Goal: Communication & Community: Answer question/provide support

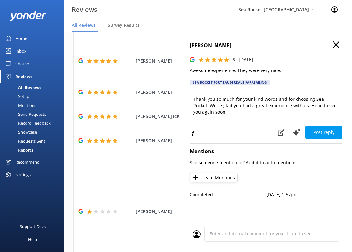
scroll to position [9, 0]
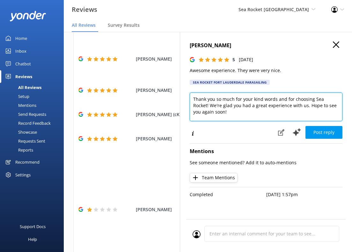
click at [259, 101] on textarea "Thank you so much for your kind words and for choosing Sea Rocket! We're glad y…" at bounding box center [266, 107] width 153 height 29
drag, startPoint x: 242, startPoint y: 101, endPoint x: 292, endPoint y: 101, distance: 49.4
click at [259, 101] on textarea "Thank you so much for your kind words and for choosing Sea Rocket! We're glad y…" at bounding box center [266, 107] width 153 height 29
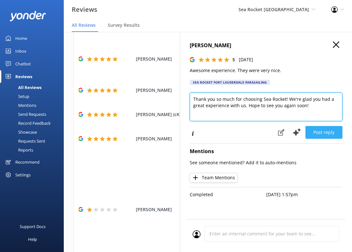
type textarea "Thank you so much for choosing Sea Rocket! We're glad you had a great experienc…"
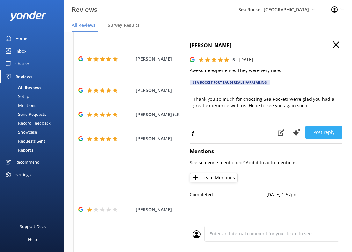
click at [259, 131] on button "Post reply" at bounding box center [324, 132] width 37 height 13
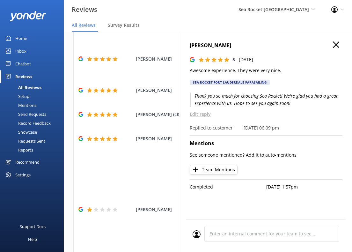
click at [259, 49] on h4 "[PERSON_NAME]" at bounding box center [266, 45] width 153 height 8
click at [259, 46] on icon "button" at bounding box center [336, 44] width 6 height 6
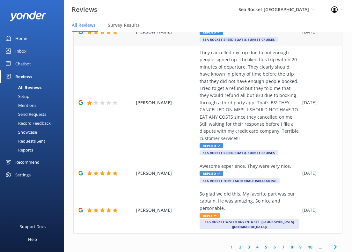
scroll to position [245, 0]
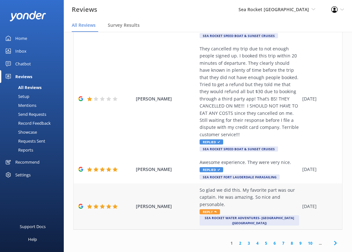
click at [226, 197] on div "So glad we did this. My favorite part was our captain. He was amazing. So nice …" at bounding box center [250, 197] width 100 height 21
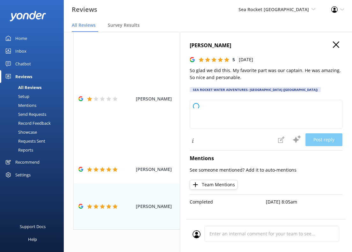
type textarea "Thank you so much for your kind words and for choosing Sea Rocket! We're thrill…"
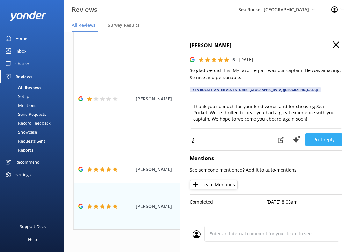
click at [259, 142] on button "Post reply" at bounding box center [324, 139] width 37 height 13
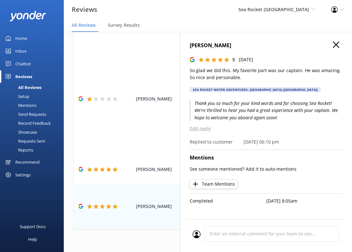
click at [259, 45] on use "button" at bounding box center [336, 44] width 6 height 6
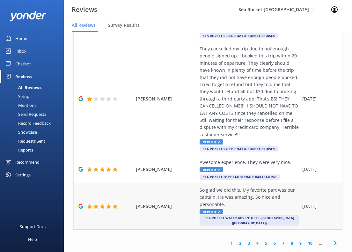
scroll to position [13, 0]
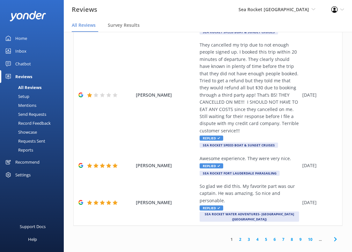
click at [240, 236] on link "2" at bounding box center [240, 239] width 9 height 6
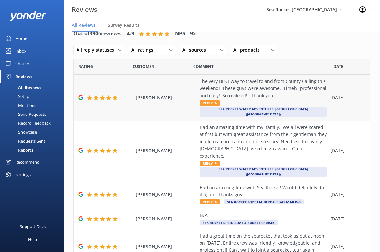
click at [259, 92] on div "The very BEST way to travel to and from County Calling this weekend! These guys…" at bounding box center [264, 88] width 128 height 21
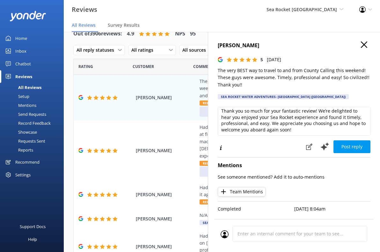
scroll to position [3, 0]
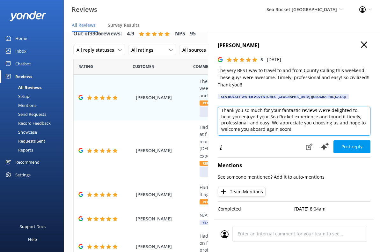
drag, startPoint x: 300, startPoint y: 130, endPoint x: 278, endPoint y: 131, distance: 21.4
click at [259, 131] on textarea "Thank you so much for your fantastic review! We’re delighted to hear you enjoye…" at bounding box center [294, 121] width 153 height 29
type textarea "Thank you so much for your fantastic review! We’re delighted to hear you enjoye…"
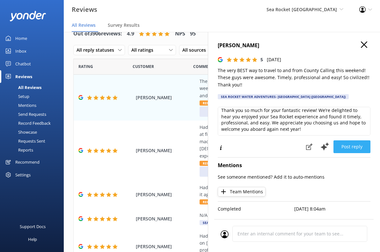
click at [259, 150] on button "Post reply" at bounding box center [352, 146] width 37 height 13
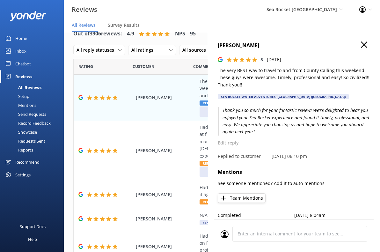
click at [259, 45] on icon "button" at bounding box center [364, 44] width 6 height 6
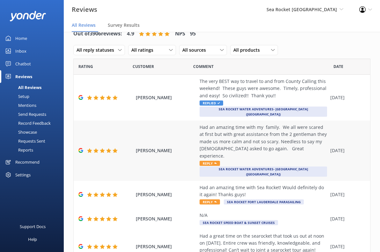
click at [259, 134] on div "Had an amazing time with my family. We all were scared at first but with great …" at bounding box center [264, 142] width 128 height 36
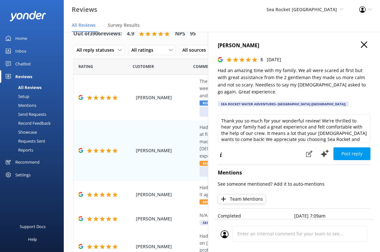
scroll to position [1, 0]
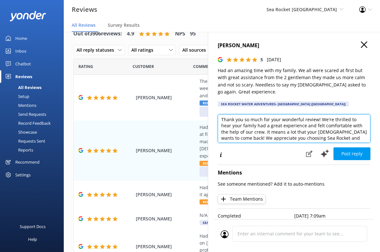
drag, startPoint x: 320, startPoint y: 119, endPoint x: 247, endPoint y: 133, distance: 73.8
click at [247, 133] on textarea "Thank you so much for your wonderful review! We're thrilled to hear your family…" at bounding box center [294, 128] width 153 height 29
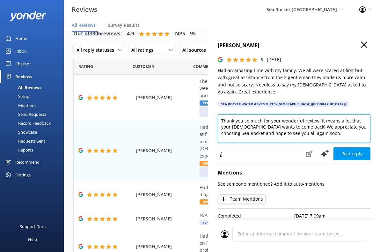
scroll to position [0, 0]
type textarea "Thank you so much for your wonderful review! It means a lot that your [DEMOGRAP…"
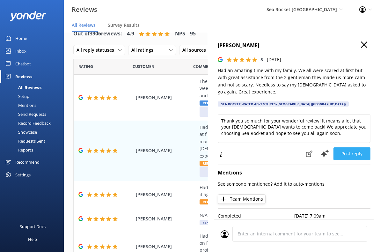
click at [259, 153] on button "Post reply" at bounding box center [352, 153] width 37 height 13
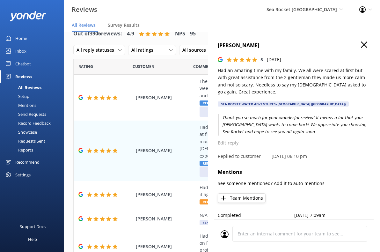
click at [259, 46] on icon "button" at bounding box center [364, 44] width 6 height 6
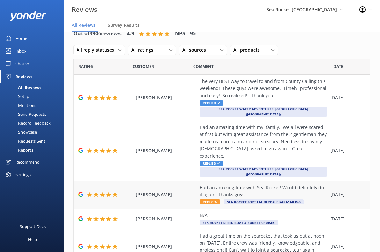
click at [259, 184] on div "Had an amazing time with Sea Rocket! Would definitely do it again! Thanks guys!" at bounding box center [264, 191] width 128 height 14
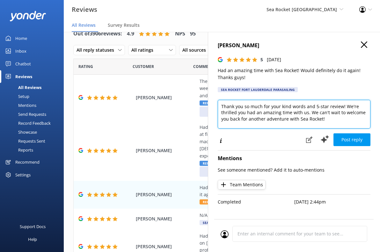
drag, startPoint x: 343, startPoint y: 107, endPoint x: 308, endPoint y: 115, distance: 36.2
click at [259, 115] on textarea "Thank you so much for your kind words and 5-star review! We're thrilled you had…" at bounding box center [294, 114] width 153 height 29
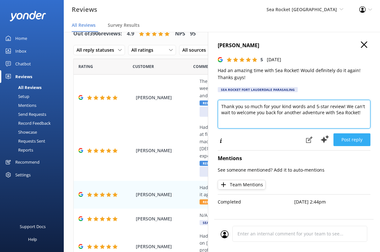
type textarea "Thank you so much for your kind words and 5-star review! We can't wait to welco…"
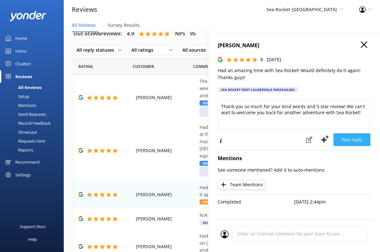
click at [259, 137] on button "Post reply" at bounding box center [352, 139] width 37 height 13
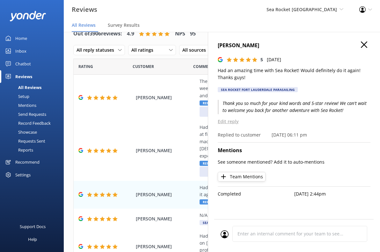
click at [259, 42] on h4 "[PERSON_NAME]" at bounding box center [294, 45] width 153 height 8
click at [259, 43] on icon "button" at bounding box center [364, 44] width 6 height 6
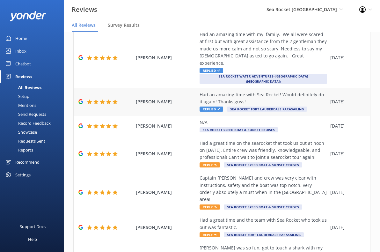
scroll to position [106, 0]
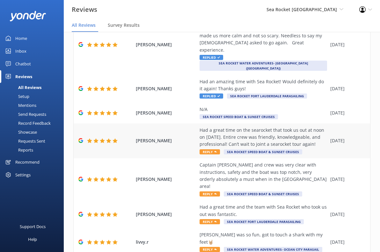
click at [259, 127] on div "Had a great time on the searocket that took us out at noon on [DATE]. Entire cr…" at bounding box center [264, 137] width 128 height 21
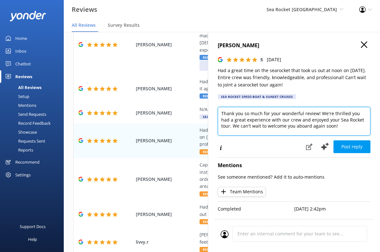
drag, startPoint x: 343, startPoint y: 129, endPoint x: 328, endPoint y: 123, distance: 15.8
click at [259, 123] on textarea "Thank you so much for your wonderful review! We're thrilled you had a great exp…" at bounding box center [294, 121] width 153 height 29
type textarea "Thank you so much for your wonderful review! We're thrilled you had a great exp…"
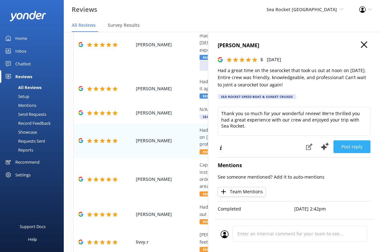
click at [259, 145] on button "Post reply" at bounding box center [352, 146] width 37 height 13
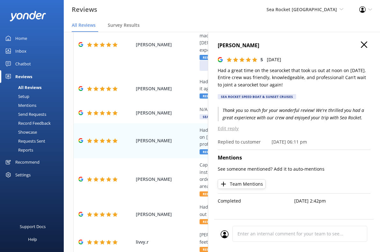
click at [259, 45] on icon "button" at bounding box center [364, 44] width 6 height 6
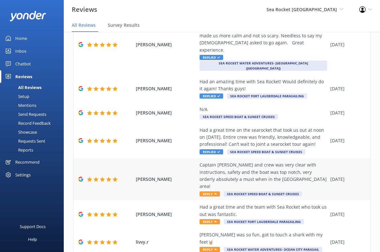
click at [259, 162] on div "Captain [PERSON_NAME] and crew was very clear with instructions, safety and the…" at bounding box center [264, 175] width 128 height 29
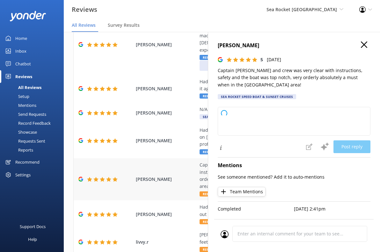
type textarea "Thank you so much for your wonderful review! We're thrilled you had a great exp…"
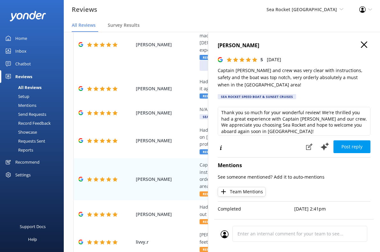
scroll to position [3, 0]
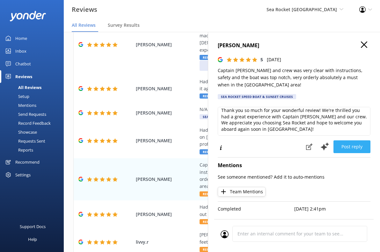
click at [259, 146] on button "Post reply" at bounding box center [352, 146] width 37 height 13
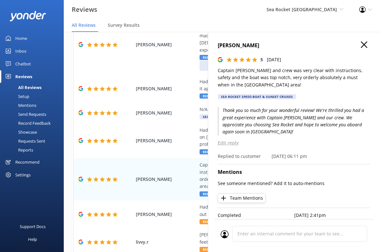
click at [259, 44] on use "button" at bounding box center [364, 44] width 6 height 6
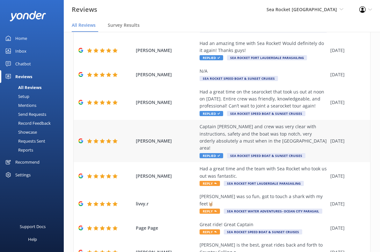
scroll to position [163, 0]
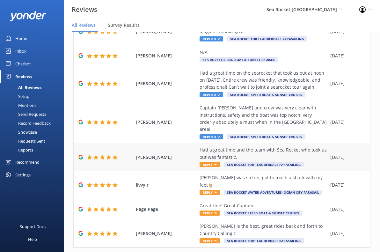
click at [259, 146] on div "Had a great time and the team with Sea Rocket who took us out was fantastic." at bounding box center [264, 153] width 128 height 14
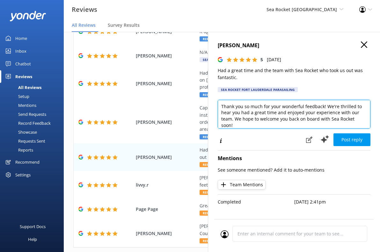
drag, startPoint x: 326, startPoint y: 107, endPoint x: 234, endPoint y: 119, distance: 92.3
click at [234, 119] on textarea "Thank you so much for your wonderful feedback! We're thrilled to hear you had a…" at bounding box center [294, 114] width 153 height 29
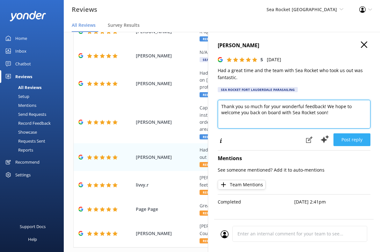
type textarea "Thank you so much for your wonderful feedback! We hope to welcome you back on b…"
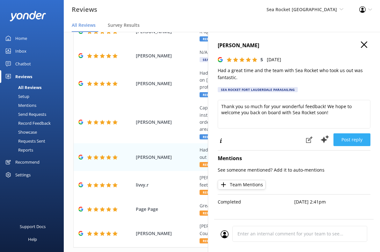
click at [259, 139] on button "Post reply" at bounding box center [352, 139] width 37 height 13
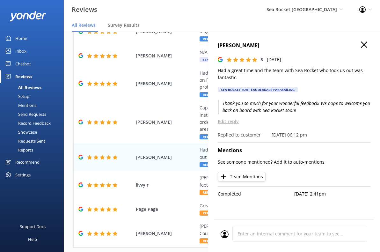
click at [259, 45] on use "button" at bounding box center [364, 44] width 6 height 6
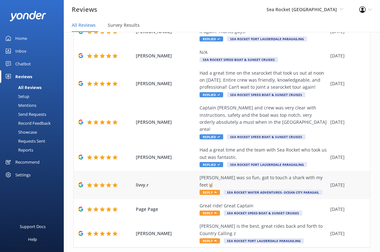
click at [259, 174] on div "[PERSON_NAME] was so fun, got to touch a shark with my feet🤘🏼" at bounding box center [264, 181] width 128 height 14
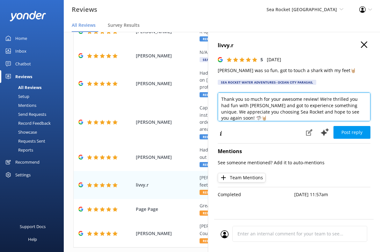
drag, startPoint x: 348, startPoint y: 107, endPoint x: 319, endPoint y: 99, distance: 30.0
click at [259, 99] on textarea "Thank you so much for your awesome review! We’re thrilled you had fun with [PER…" at bounding box center [294, 107] width 153 height 29
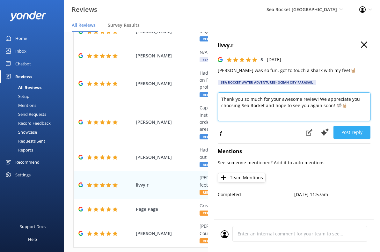
type textarea "Thank you so much for your awesome review! We appreciate you choosing Sea Rocke…"
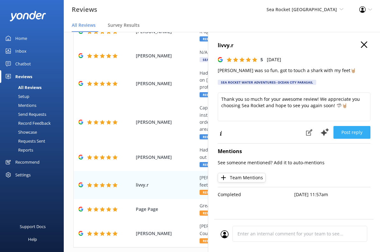
click at [259, 133] on button "Post reply" at bounding box center [352, 132] width 37 height 13
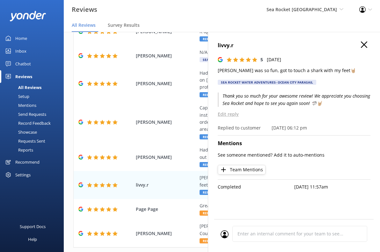
click at [259, 45] on use "button" at bounding box center [364, 44] width 6 height 6
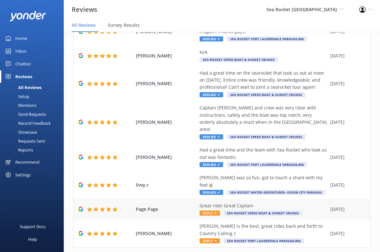
click at [259, 202] on div "Great ride! Great Captain Reply Sea Rocket Speed Boat & Sunset Cruises" at bounding box center [264, 209] width 128 height 14
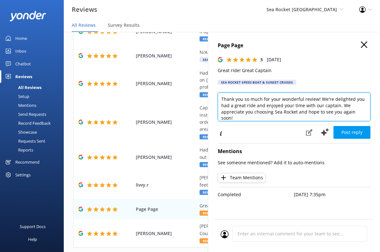
drag, startPoint x: 269, startPoint y: 100, endPoint x: 375, endPoint y: 117, distance: 107.0
click at [259, 117] on div "Page Page 5 [DATE] Great ride! Great Captain Sea Rocket Speed Boat & Sunset Cru…" at bounding box center [294, 158] width 172 height 252
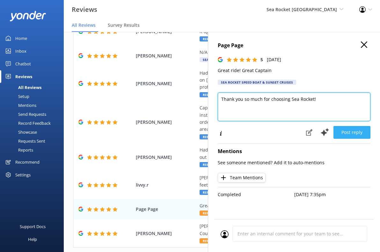
type textarea "Thank you so much for choosing Sea Rocket!"
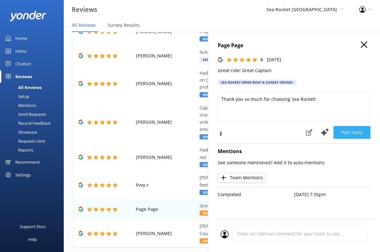
click at [259, 134] on button "Post reply" at bounding box center [352, 132] width 37 height 13
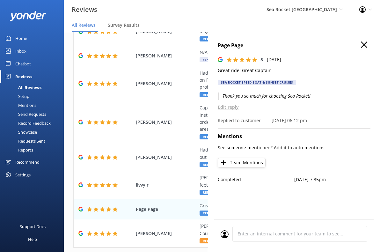
click at [259, 45] on icon "button" at bounding box center [364, 44] width 6 height 6
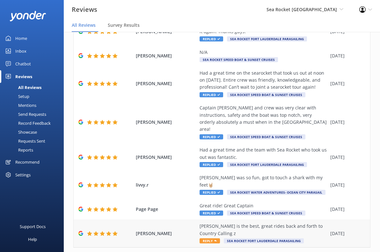
click at [259, 223] on div "[PERSON_NAME] is the best, great rides back and forth to Country Calling z" at bounding box center [264, 230] width 128 height 14
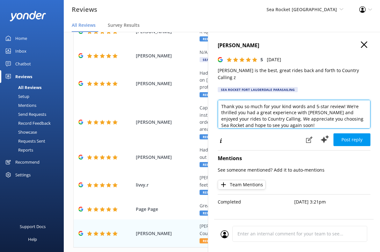
click at [259, 120] on textarea "Thank you so much for your kind words and 5-star review! We’re thrilled you had…" at bounding box center [294, 114] width 153 height 29
drag, startPoint x: 262, startPoint y: 100, endPoint x: 343, endPoint y: 100, distance: 81.3
click at [259, 100] on textarea "Thank you so much for your kind words and 5-star review! We’re thrilled you had…" at bounding box center [294, 114] width 153 height 29
drag, startPoint x: 291, startPoint y: 101, endPoint x: 220, endPoint y: 99, distance: 70.8
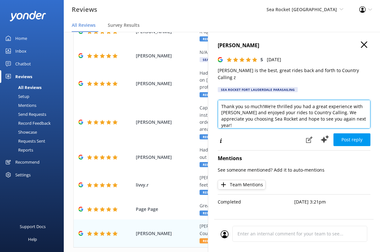
click at [220, 100] on textarea "Thank you so much!We’re thrilled you had a great experience with [PERSON_NAME] …" at bounding box center [294, 114] width 153 height 29
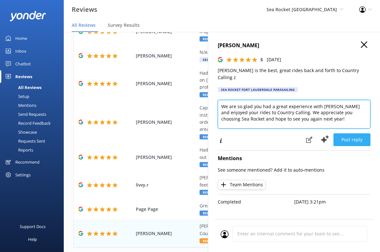
type textarea "We are so glad you had a great experience with [PERSON_NAME] and enjoyed your r…"
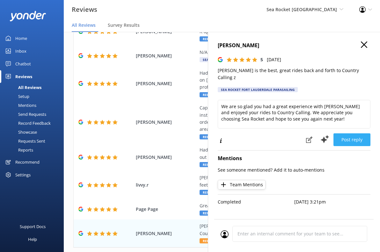
click at [259, 133] on button "Post reply" at bounding box center [352, 139] width 37 height 13
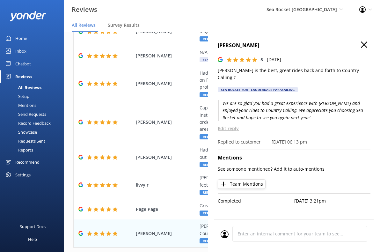
click at [259, 43] on icon "button" at bounding box center [364, 44] width 6 height 6
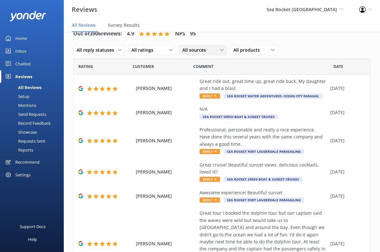
click at [205, 52] on span "All sources" at bounding box center [195, 50] width 27 height 7
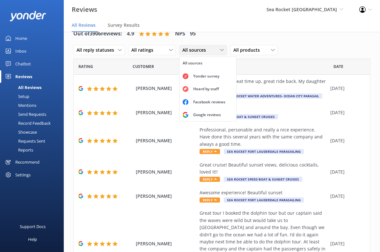
click at [205, 51] on span "All sources" at bounding box center [195, 50] width 27 height 7
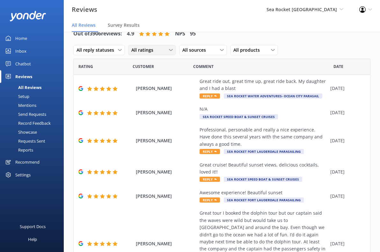
click at [165, 49] on div "All ratings" at bounding box center [152, 50] width 45 height 7
click at [113, 50] on span "All reply statuses" at bounding box center [97, 50] width 41 height 7
click at [233, 86] on div "Great ride out, great time up, great ride back. My daughter and I had a blast" at bounding box center [264, 85] width 128 height 14
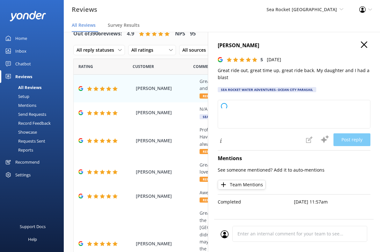
type textarea "Thank you so much for your wonderful review! We're thrilled to hear you and you…"
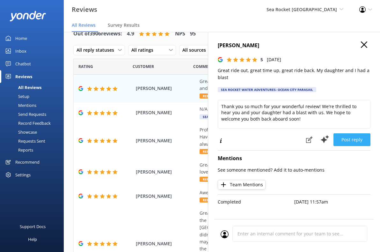
click at [259, 139] on button "Post reply" at bounding box center [352, 139] width 37 height 13
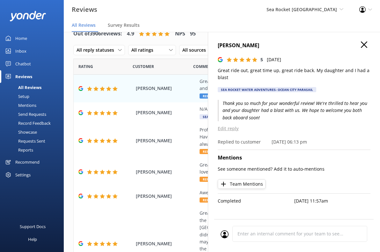
click at [259, 45] on use "button" at bounding box center [364, 44] width 6 height 6
